Goal: Check status

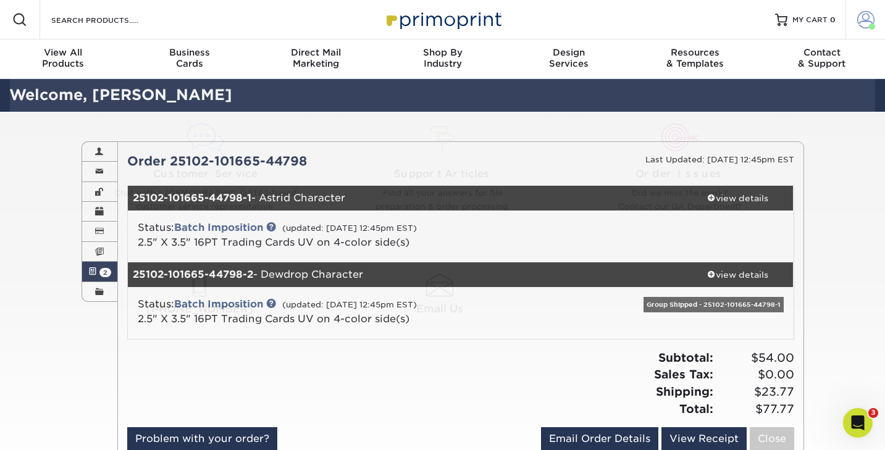
click at [864, 20] on span at bounding box center [865, 19] width 17 height 17
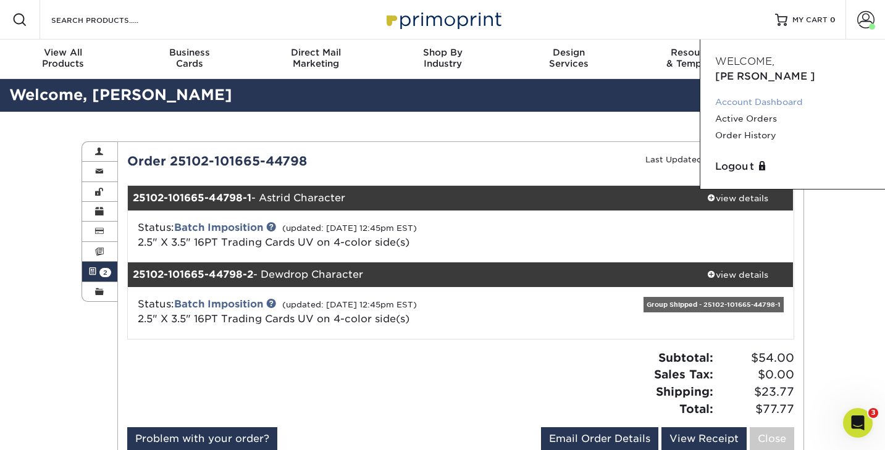
click at [741, 94] on link "Account Dashboard" at bounding box center [792, 102] width 155 height 17
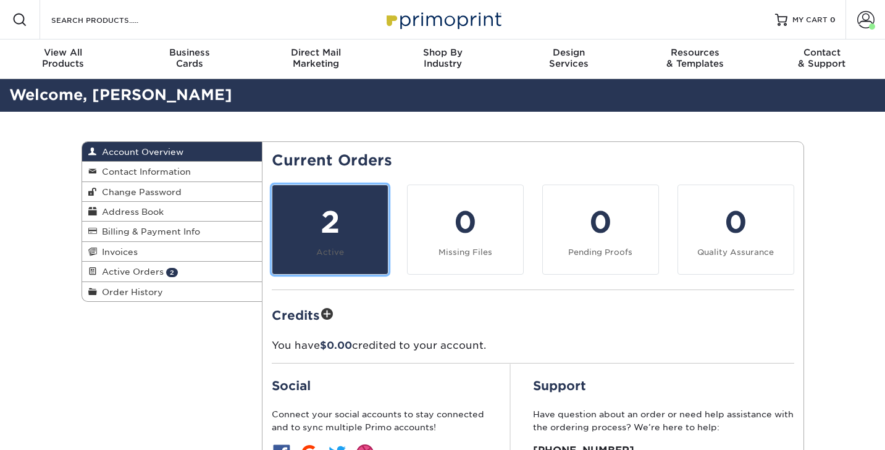
click at [335, 243] on div "2" at bounding box center [330, 222] width 101 height 44
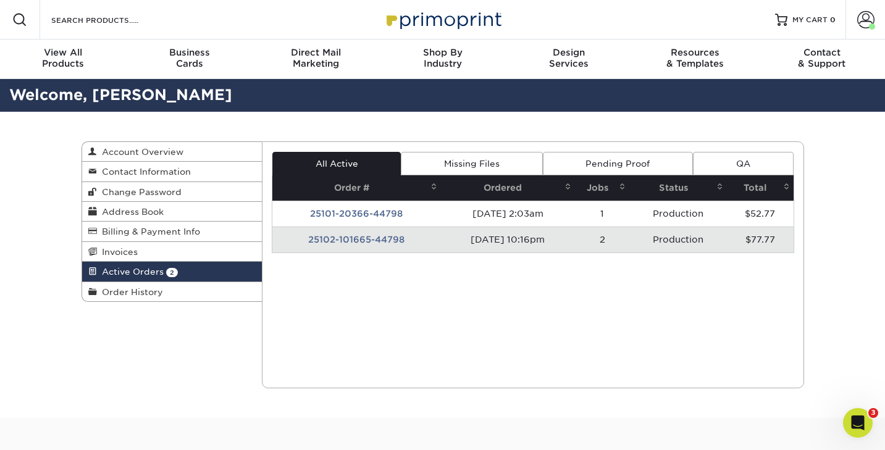
click at [352, 241] on td "25102-101665-44798" at bounding box center [356, 240] width 169 height 26
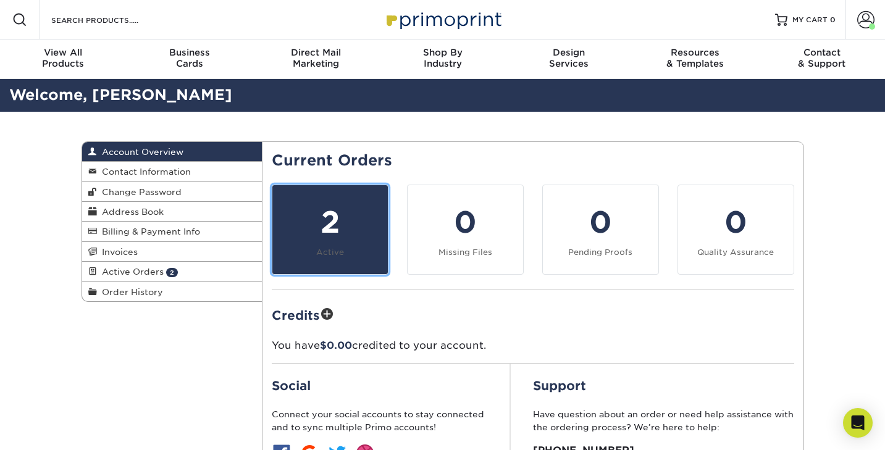
click at [338, 228] on div "2" at bounding box center [330, 222] width 101 height 44
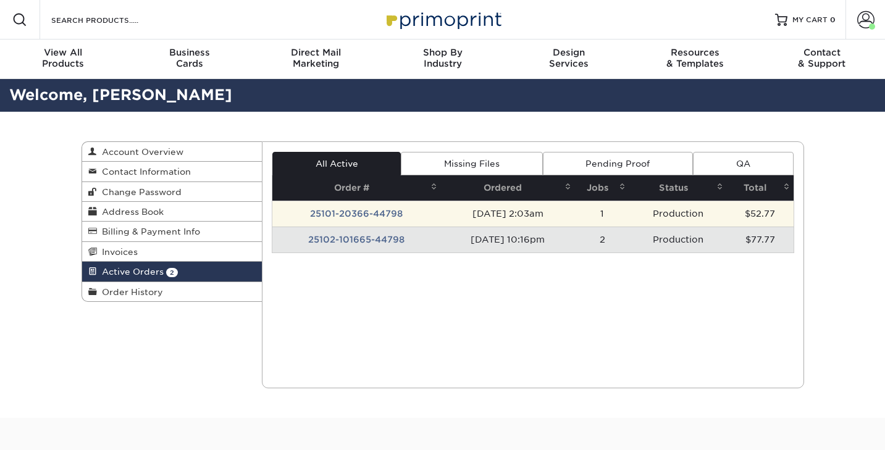
click at [363, 212] on td "25101-20366-44798" at bounding box center [356, 214] width 169 height 26
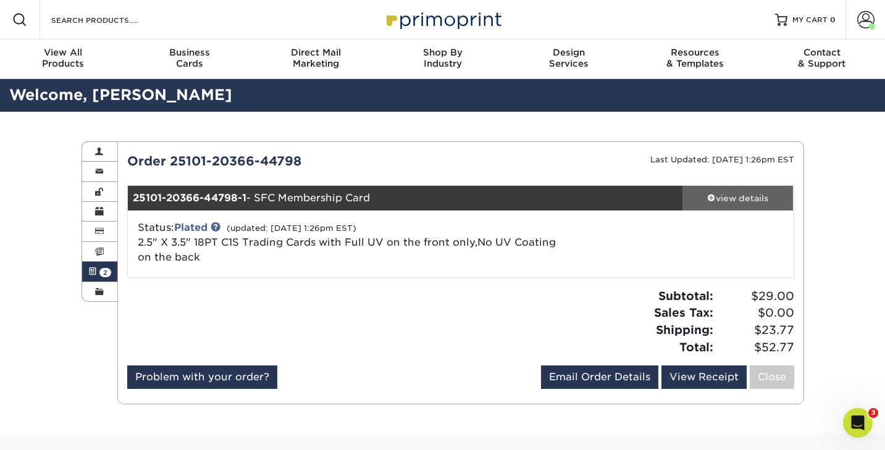
click at [727, 198] on div "view details" at bounding box center [738, 198] width 111 height 12
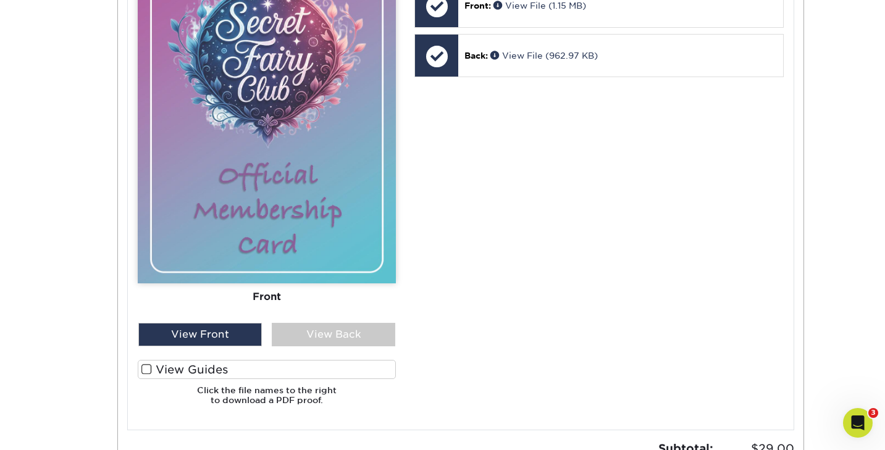
scroll to position [618, 0]
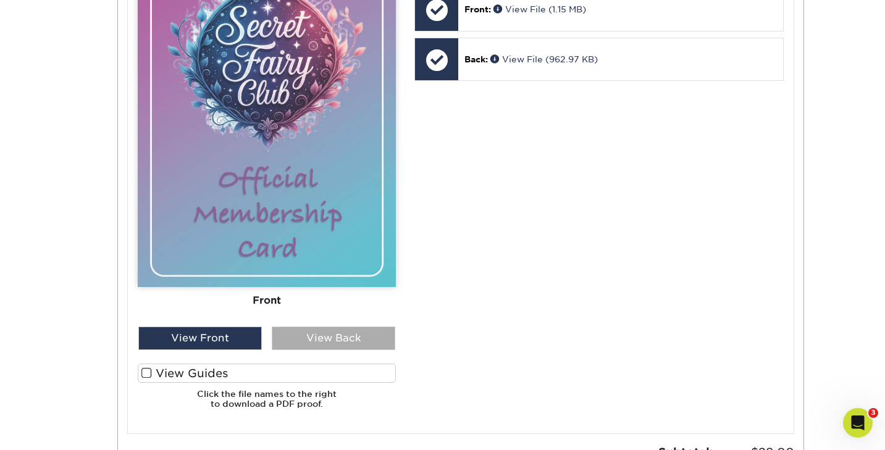
click at [332, 337] on div "View Back" at bounding box center [334, 338] width 124 height 23
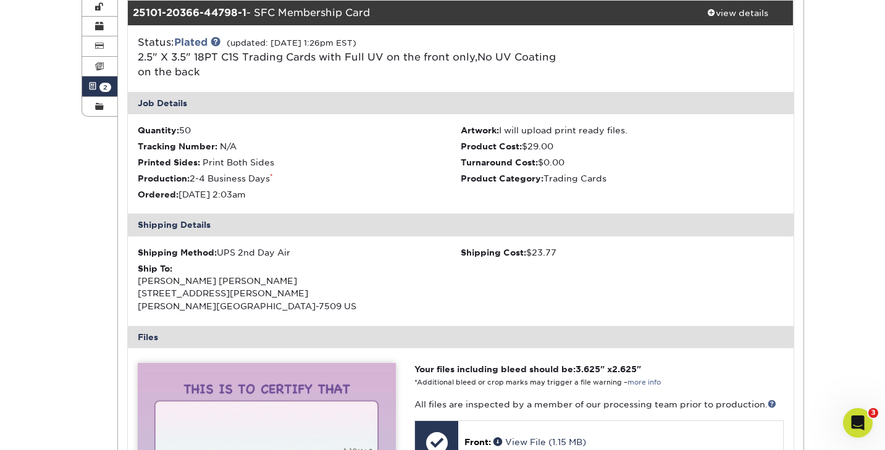
scroll to position [0, 0]
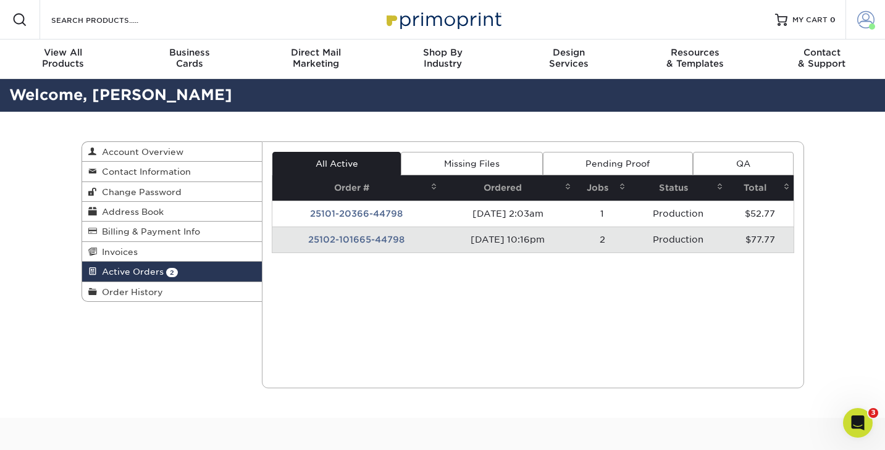
click at [866, 25] on span at bounding box center [865, 19] width 17 height 17
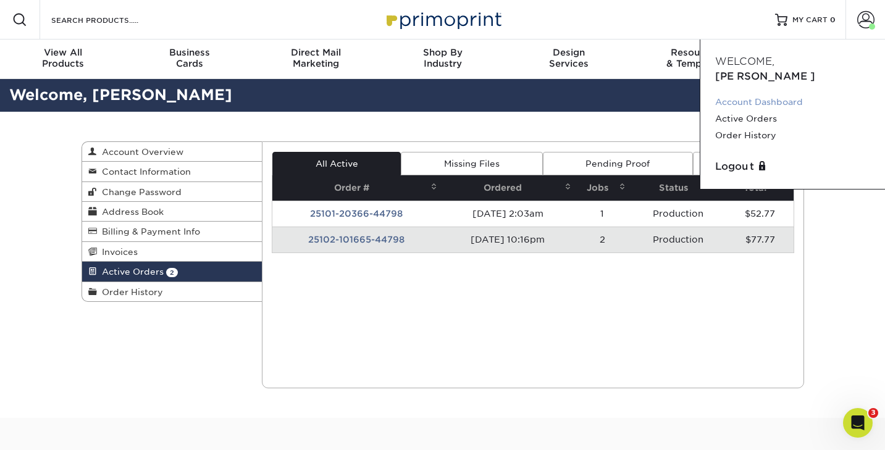
click at [761, 94] on link "Account Dashboard" at bounding box center [792, 102] width 155 height 17
